Goal: Information Seeking & Learning: Check status

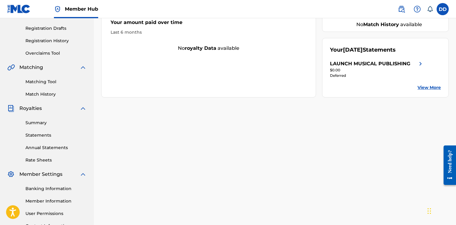
scroll to position [109, 0]
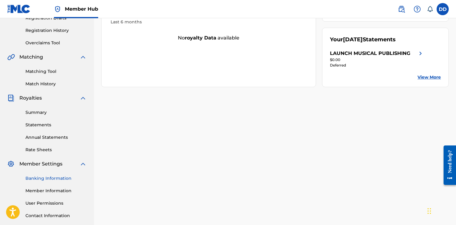
click at [42, 179] on link "Banking Information" at bounding box center [55, 178] width 61 height 6
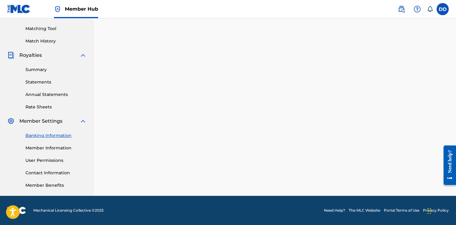
scroll to position [151, 0]
click at [59, 137] on link "Banking Information" at bounding box center [55, 135] width 61 height 6
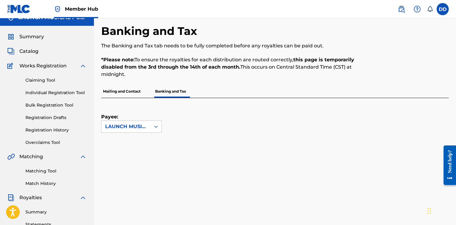
scroll to position [9, 0]
click at [105, 91] on p "Mailing and Contact" at bounding box center [121, 91] width 41 height 13
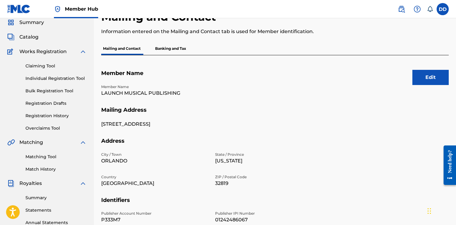
scroll to position [129, 0]
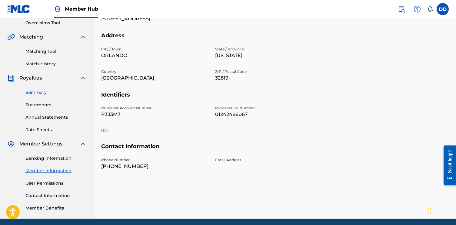
click at [39, 95] on link "Summary" at bounding box center [55, 92] width 61 height 6
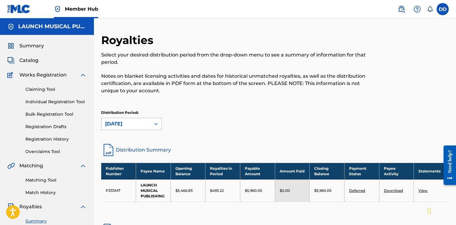
click at [143, 120] on div "[DATE]" at bounding box center [126, 123] width 42 height 7
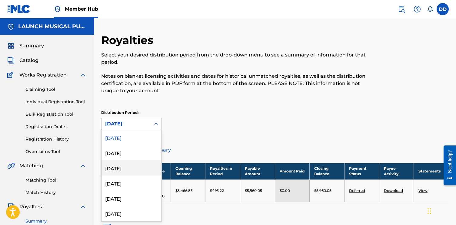
click at [143, 174] on div "[DATE]" at bounding box center [132, 167] width 60 height 15
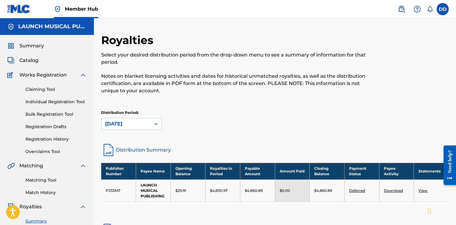
click at [424, 187] on td "View" at bounding box center [431, 190] width 35 height 22
click at [422, 191] on link "View" at bounding box center [423, 190] width 9 height 5
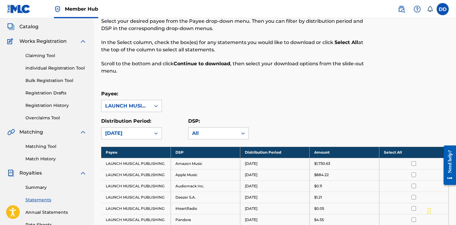
scroll to position [33, 0]
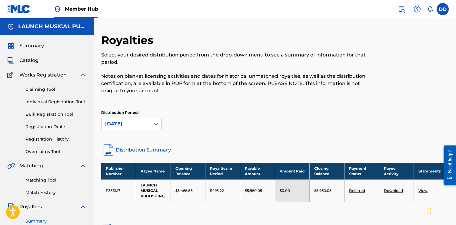
scroll to position [33, 0]
click at [358, 190] on link "Deferred" at bounding box center [357, 190] width 16 height 5
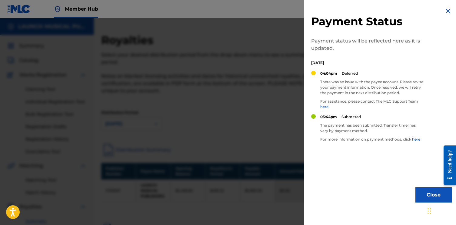
click at [448, 10] on img at bounding box center [448, 10] width 7 height 7
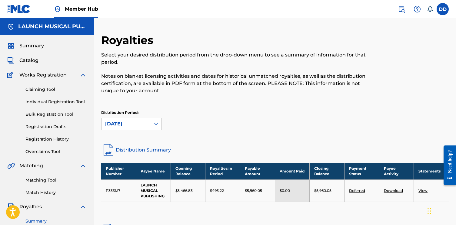
click at [368, 199] on td "Deferred" at bounding box center [361, 190] width 35 height 22
click at [334, 217] on div "Royalties Select your desired distribution period from the drop-down menu to se…" at bounding box center [275, 174] width 348 height 283
click at [126, 150] on link "Distribution Summary" at bounding box center [275, 149] width 348 height 15
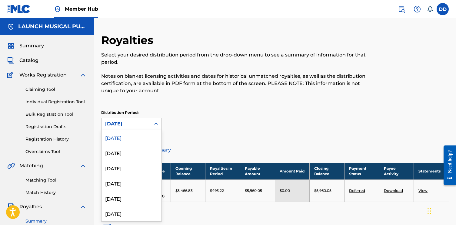
click at [156, 119] on div at bounding box center [156, 123] width 11 height 11
click at [142, 168] on div "[DATE]" at bounding box center [132, 167] width 60 height 15
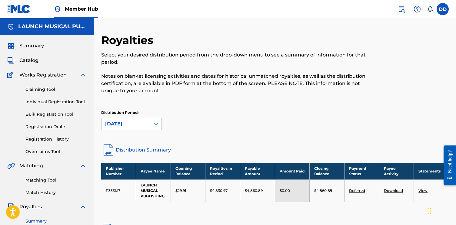
click at [152, 148] on link "Distribution Summary" at bounding box center [275, 149] width 348 height 15
click at [35, 47] on span "Summary" at bounding box center [31, 45] width 25 height 7
